Goal: Task Accomplishment & Management: Manage account settings

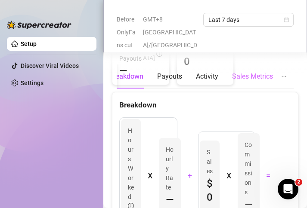
scroll to position [258, 0]
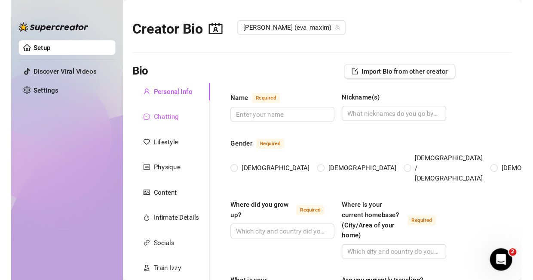
scroll to position [43, 0]
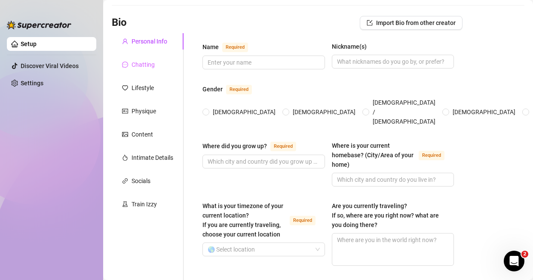
click at [160, 64] on div "Chatting" at bounding box center [148, 64] width 72 height 16
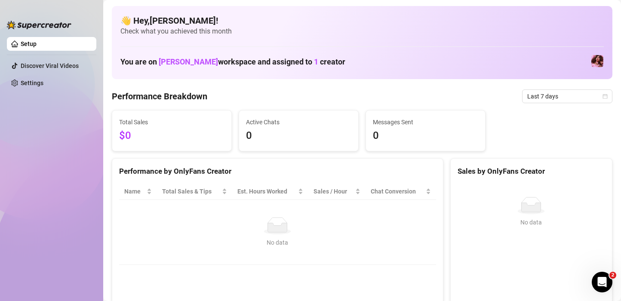
click at [36, 135] on ul "Setup Discover Viral Videos Settings" at bounding box center [51, 162] width 89 height 256
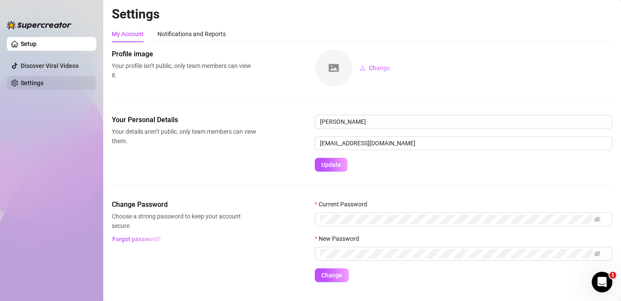
click at [43, 82] on link "Settings" at bounding box center [32, 83] width 23 height 7
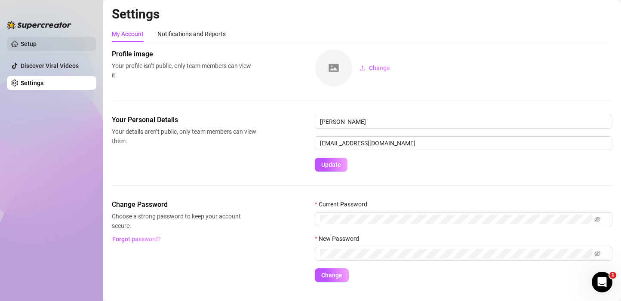
click at [28, 43] on link "Setup" at bounding box center [29, 43] width 16 height 7
